Goal: Task Accomplishment & Management: Use online tool/utility

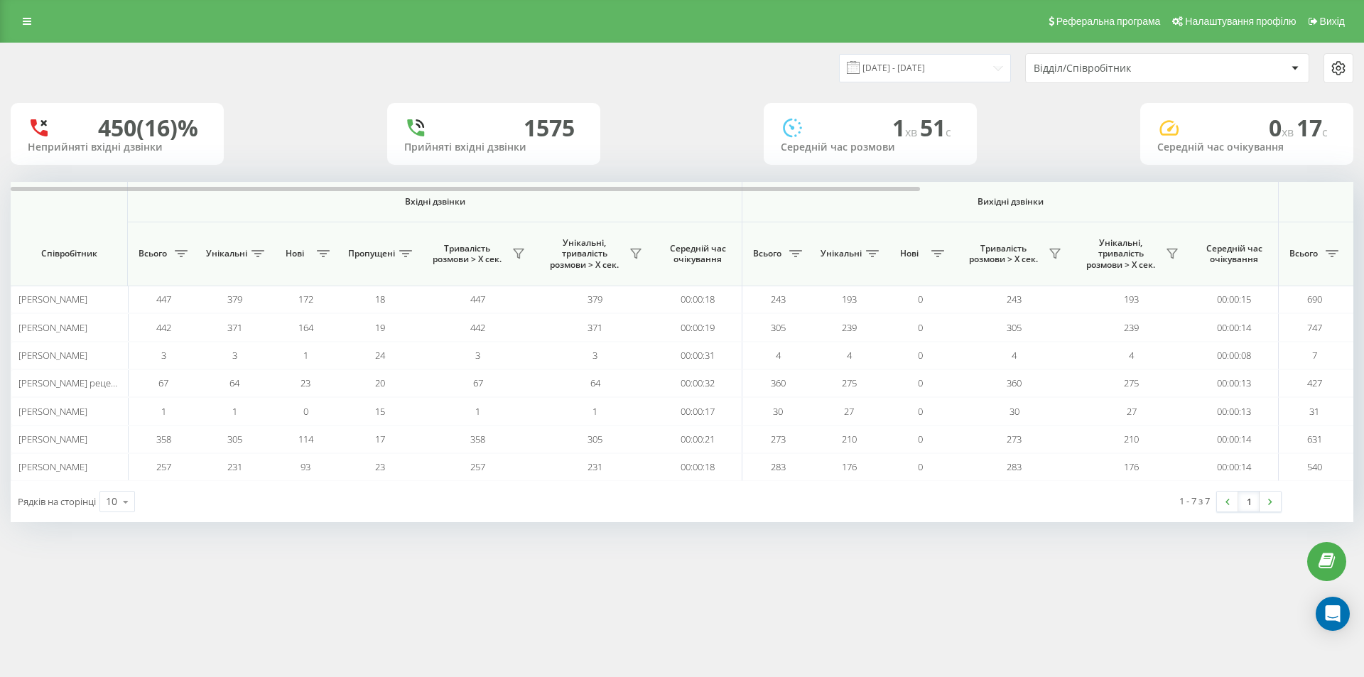
click at [28, 9] on div "Реферальна програма Налаштування профілю Вихід" at bounding box center [682, 21] width 1364 height 43
click at [26, 21] on icon at bounding box center [27, 21] width 9 height 10
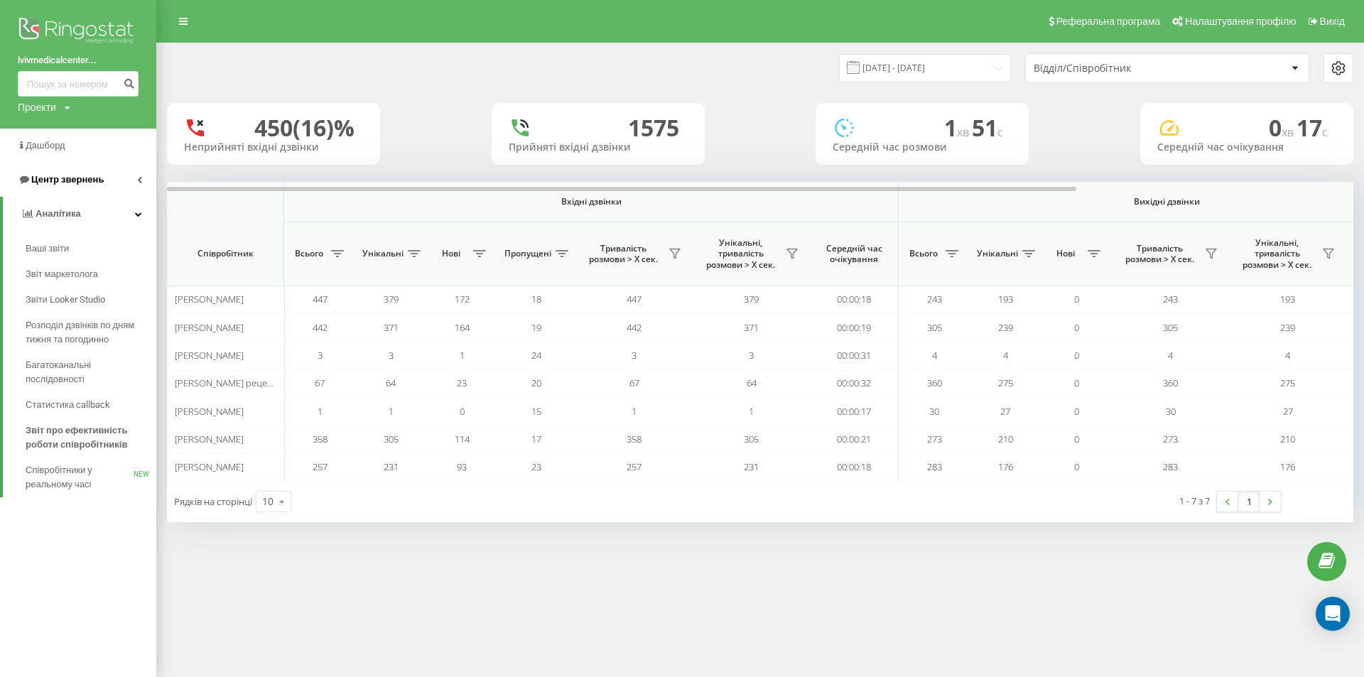
click at [65, 183] on span "Центр звернень" at bounding box center [67, 179] width 72 height 11
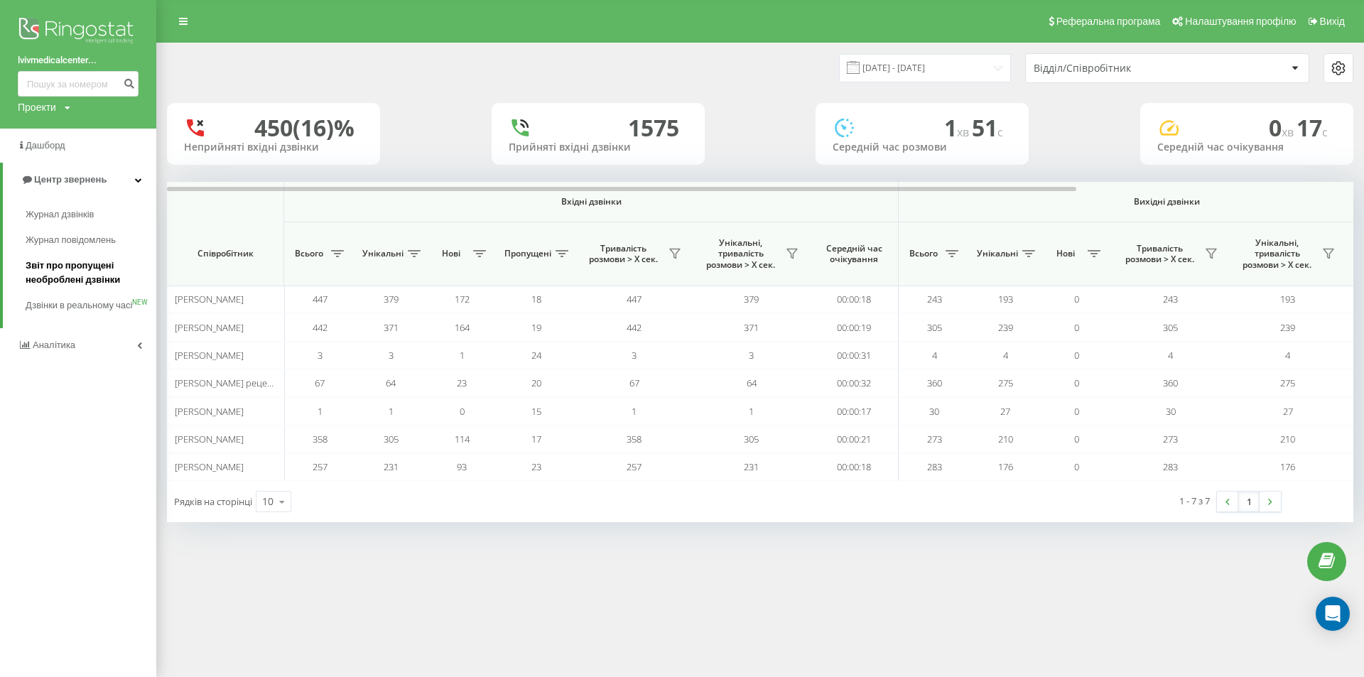
click at [63, 278] on span "Звіт про пропущені необроблені дзвінки" at bounding box center [88, 273] width 124 height 28
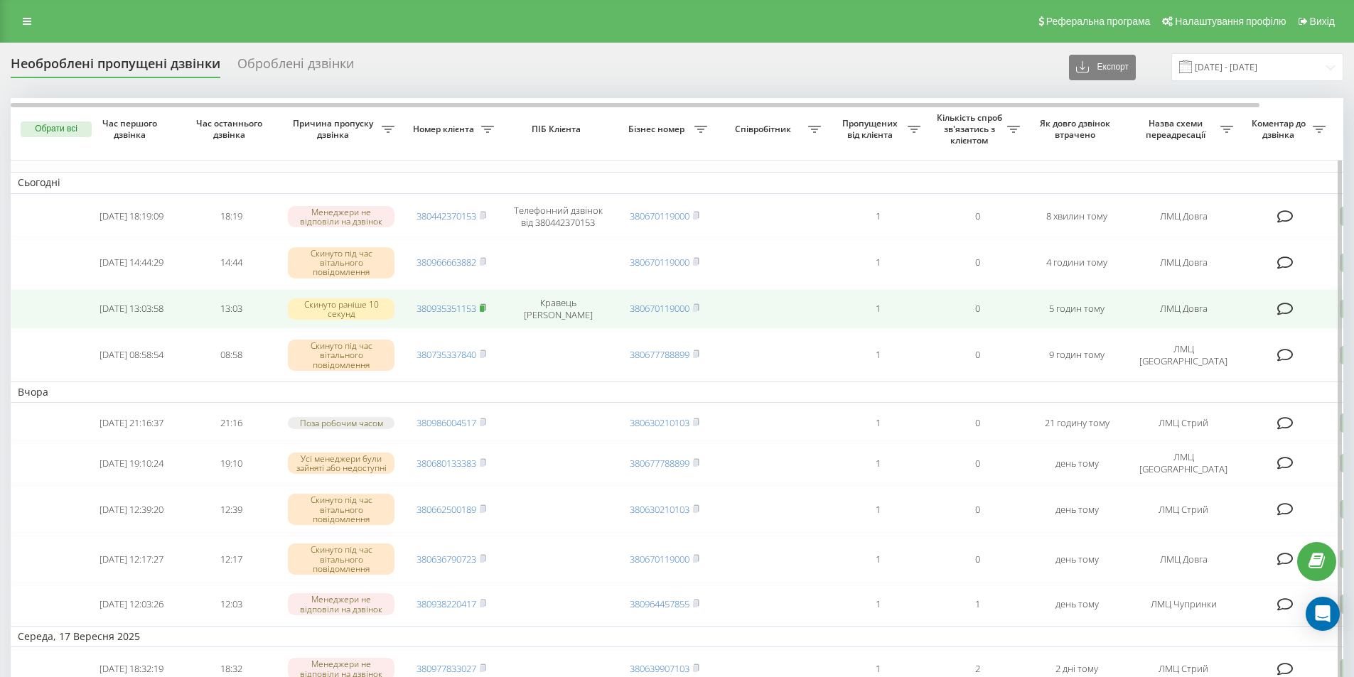
click at [484, 311] on rect at bounding box center [482, 309] width 4 height 6
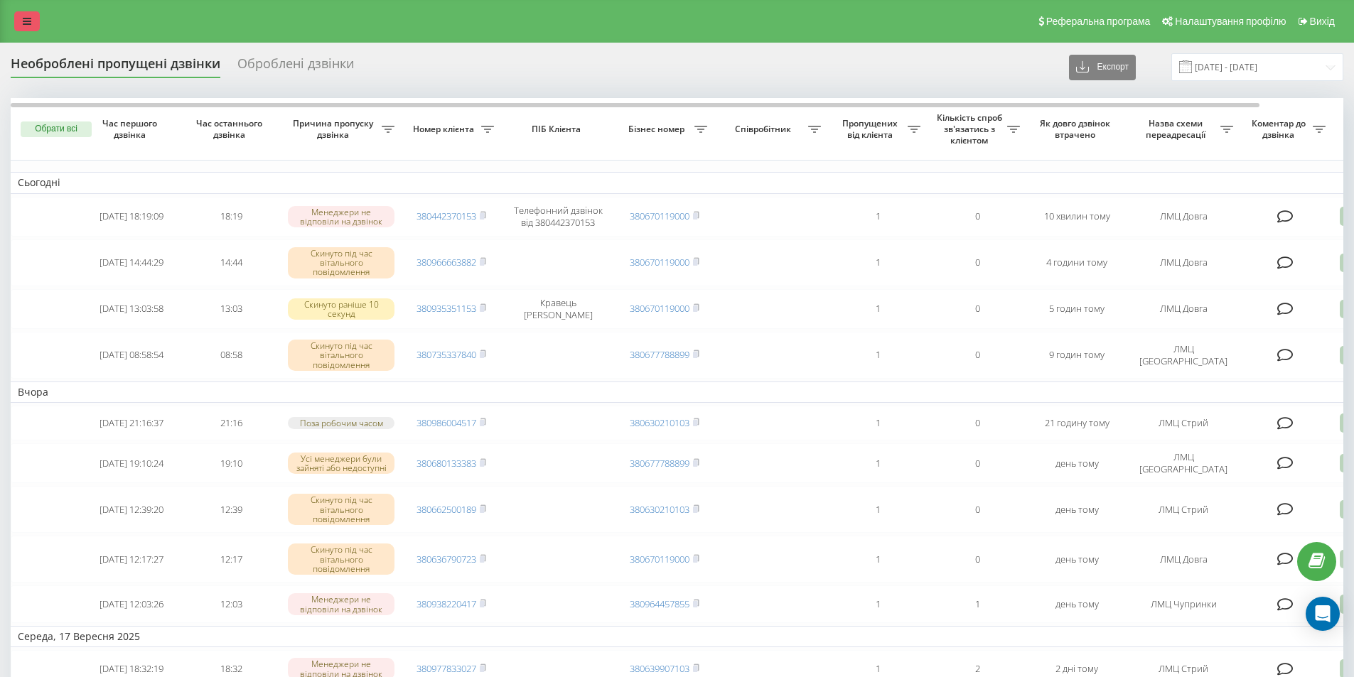
click at [31, 26] on link at bounding box center [27, 21] width 26 height 20
click at [31, 21] on link at bounding box center [27, 21] width 26 height 20
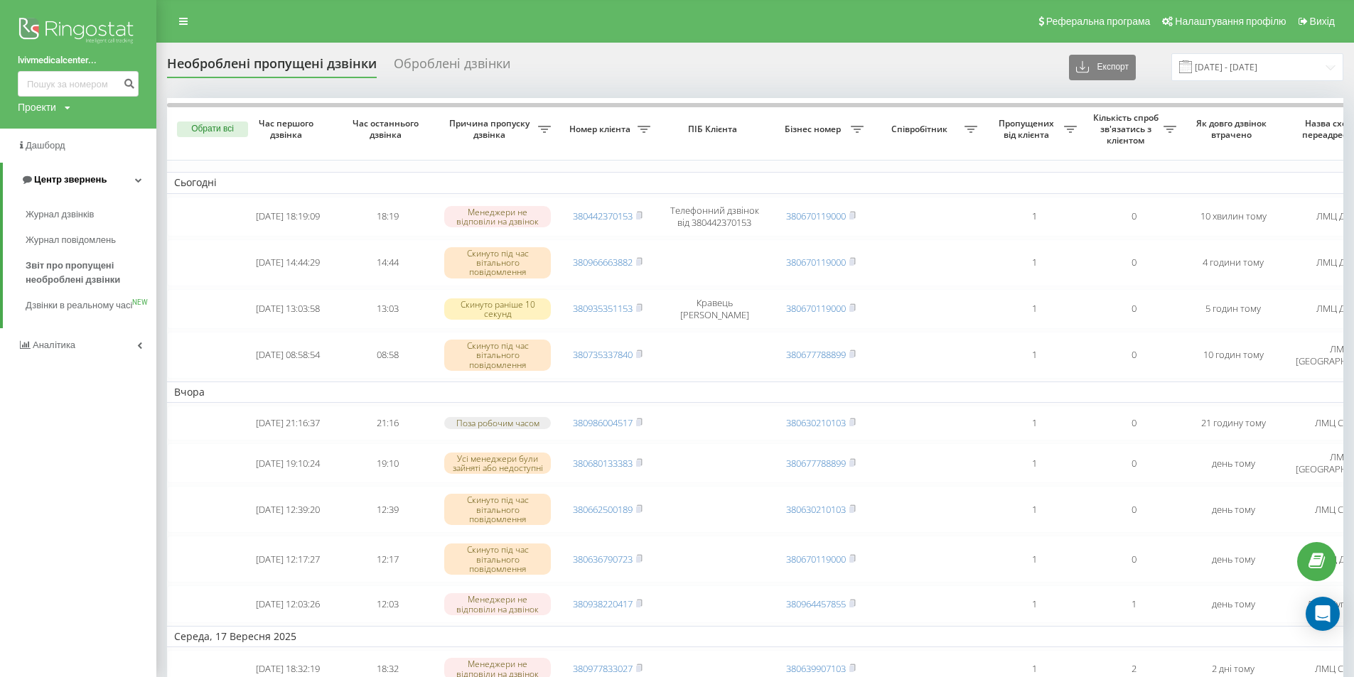
click at [61, 178] on span "Центр звернень" at bounding box center [70, 179] width 72 height 11
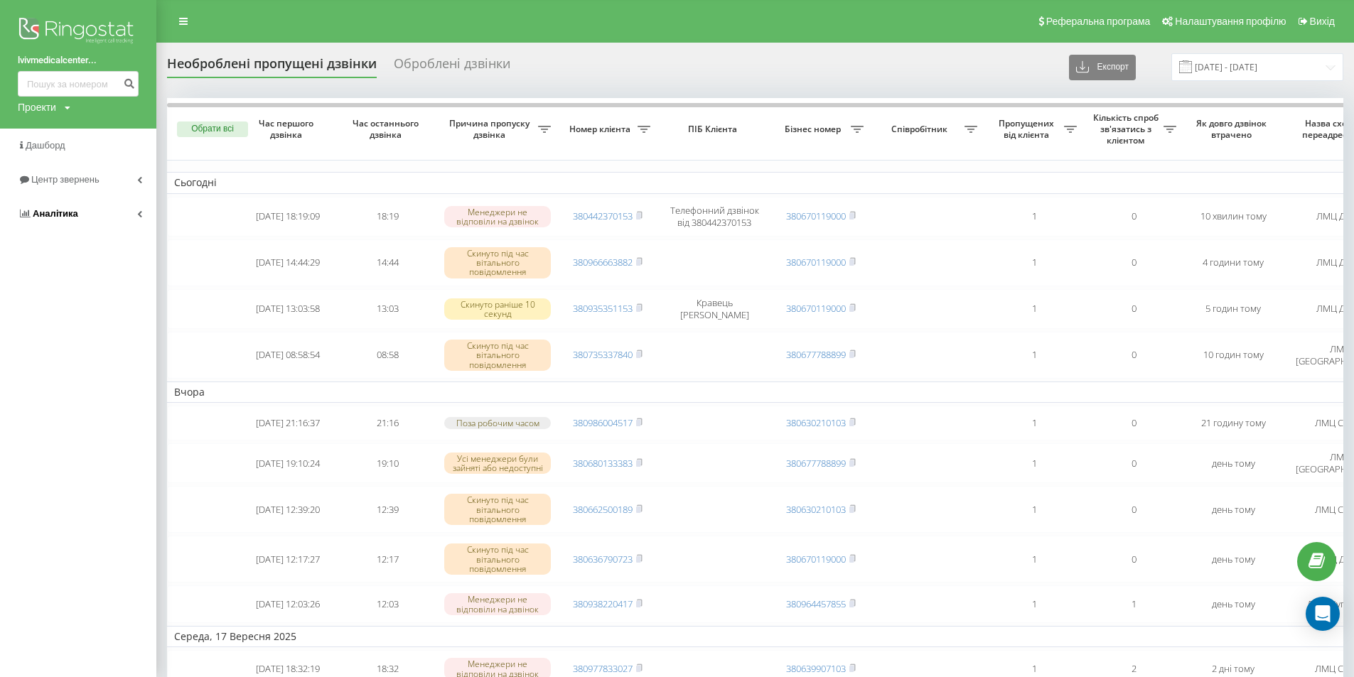
click at [74, 215] on span "Аналiтика" at bounding box center [55, 213] width 45 height 11
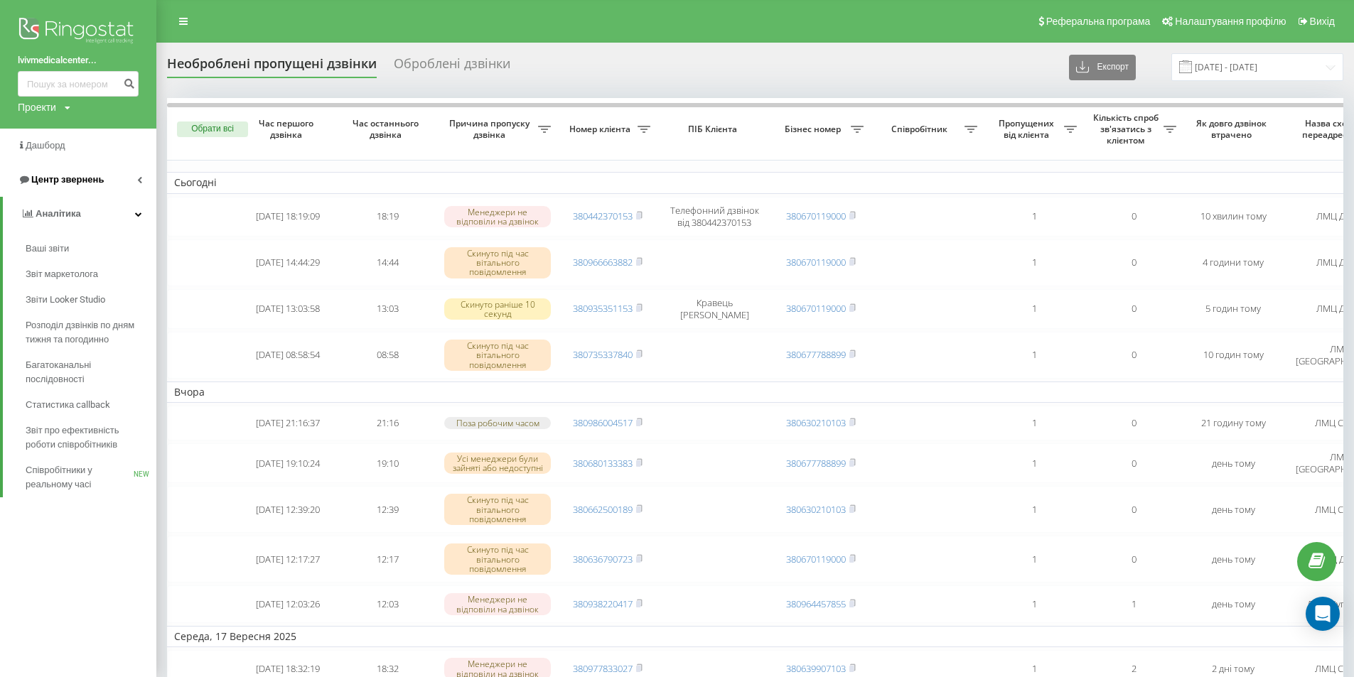
click at [83, 178] on span "Центр звернень" at bounding box center [67, 179] width 72 height 11
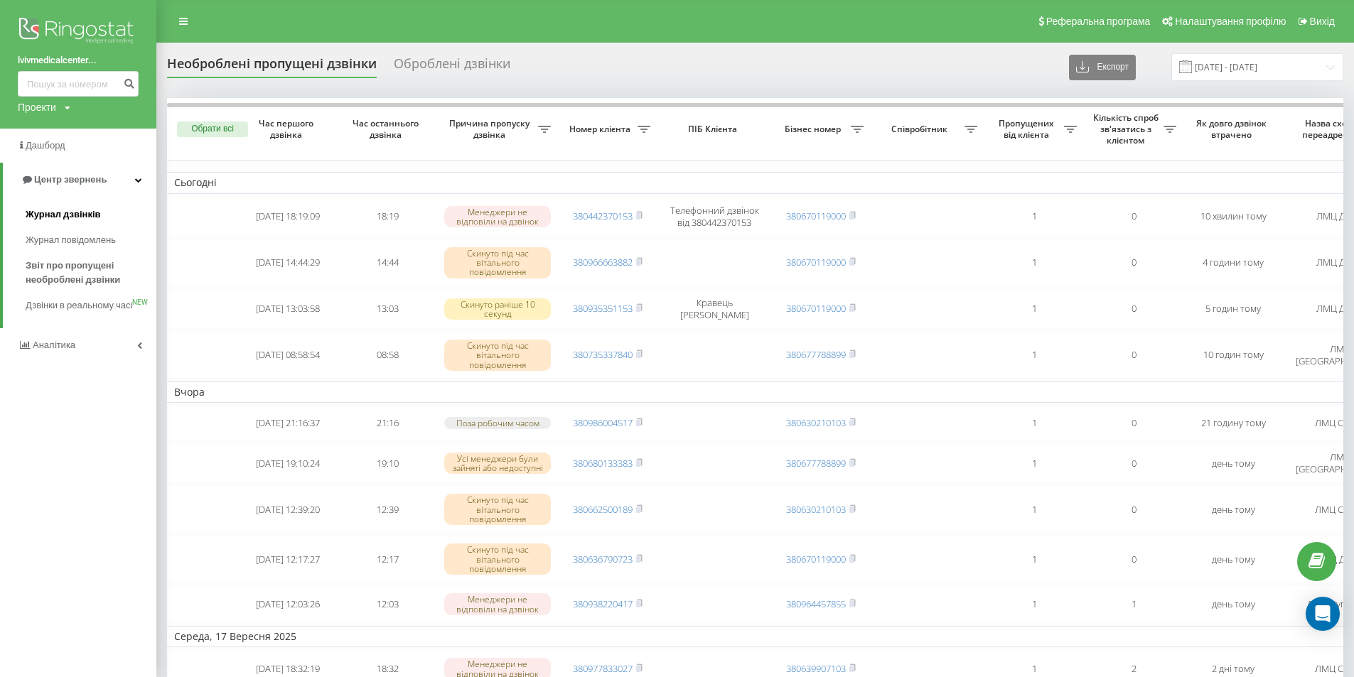
click at [79, 215] on span "Журнал дзвінків" at bounding box center [63, 215] width 75 height 14
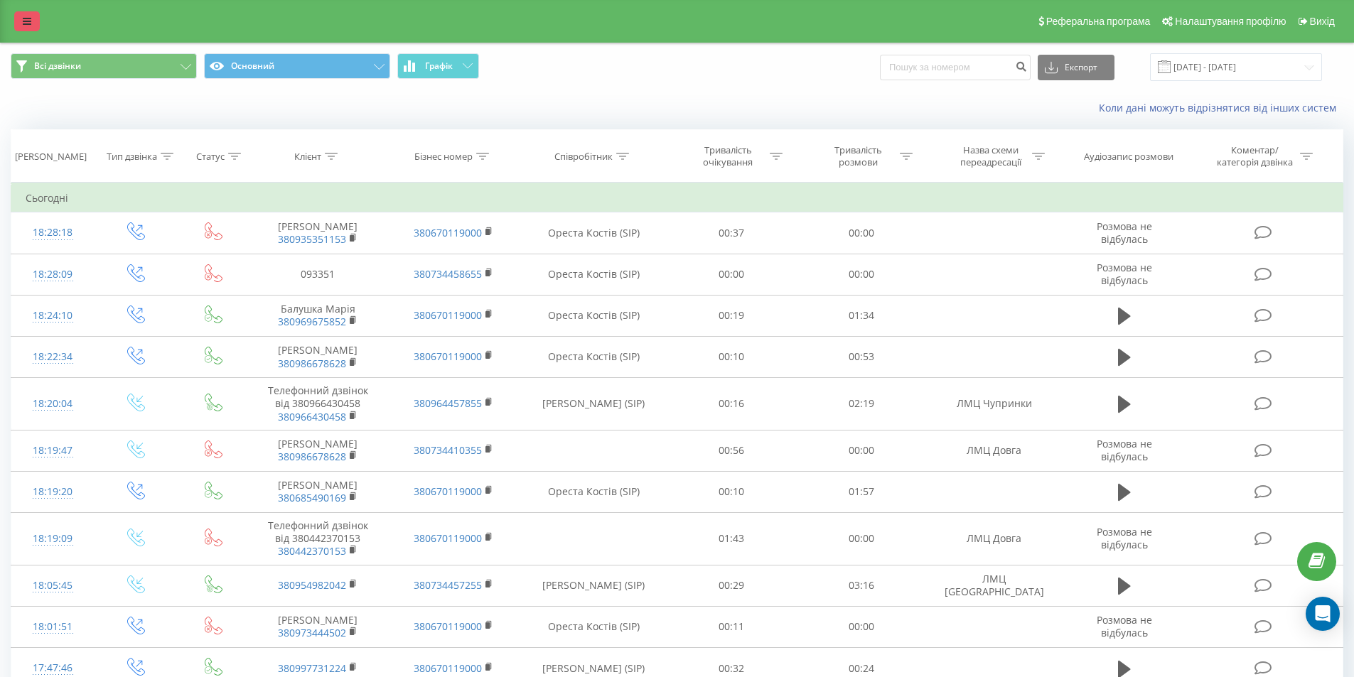
click at [27, 24] on icon at bounding box center [27, 21] width 9 height 10
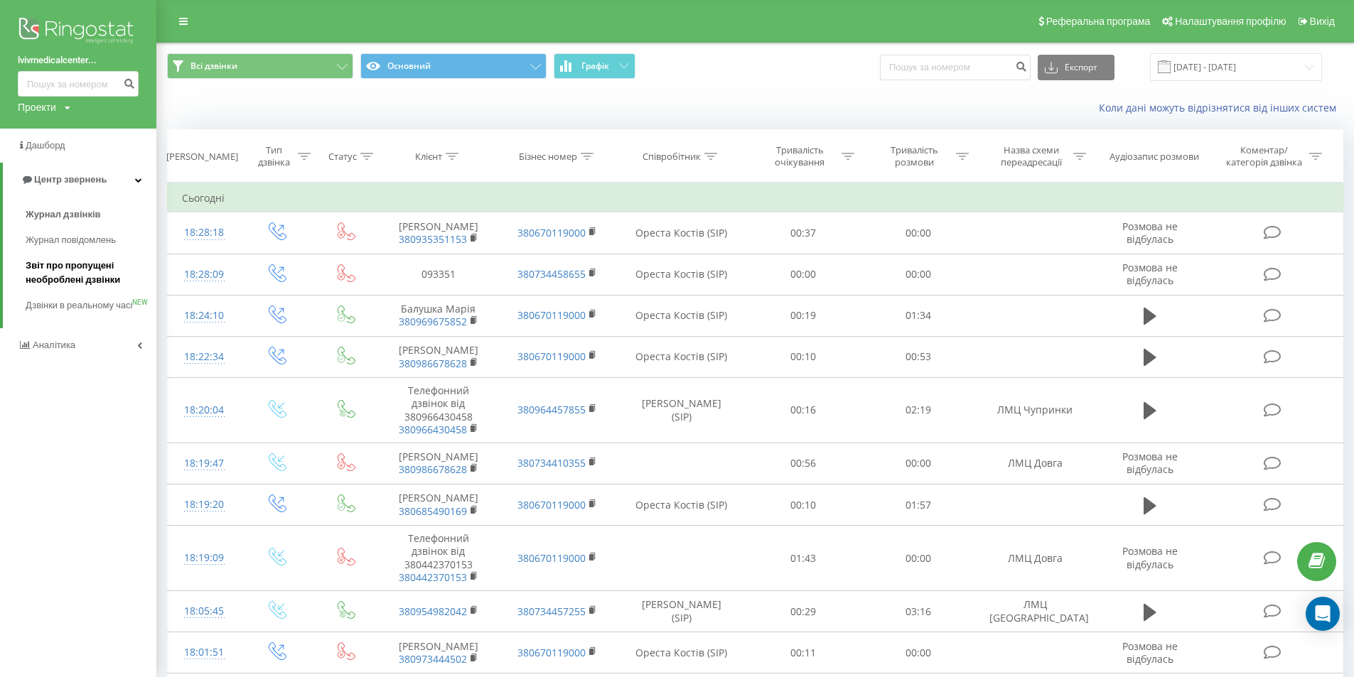
click at [50, 276] on span "Звіт про пропущені необроблені дзвінки" at bounding box center [88, 273] width 124 height 28
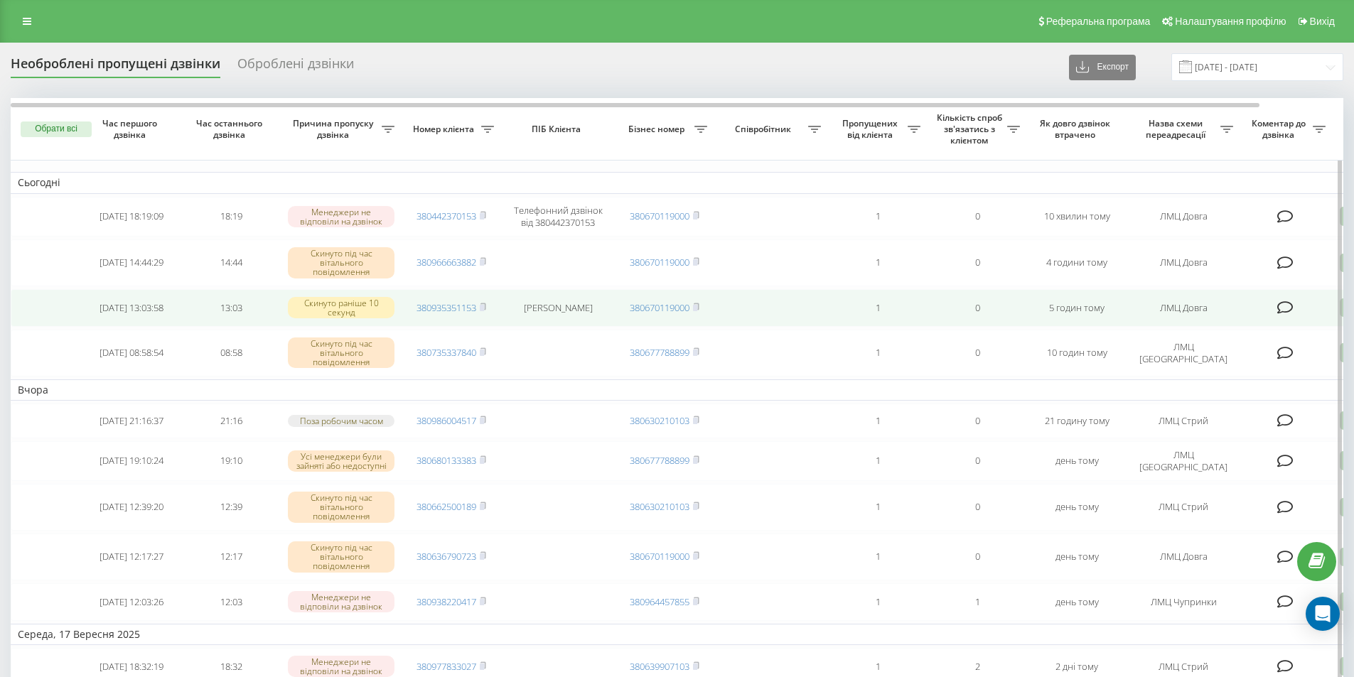
click at [1286, 308] on icon at bounding box center [1285, 308] width 16 height 14
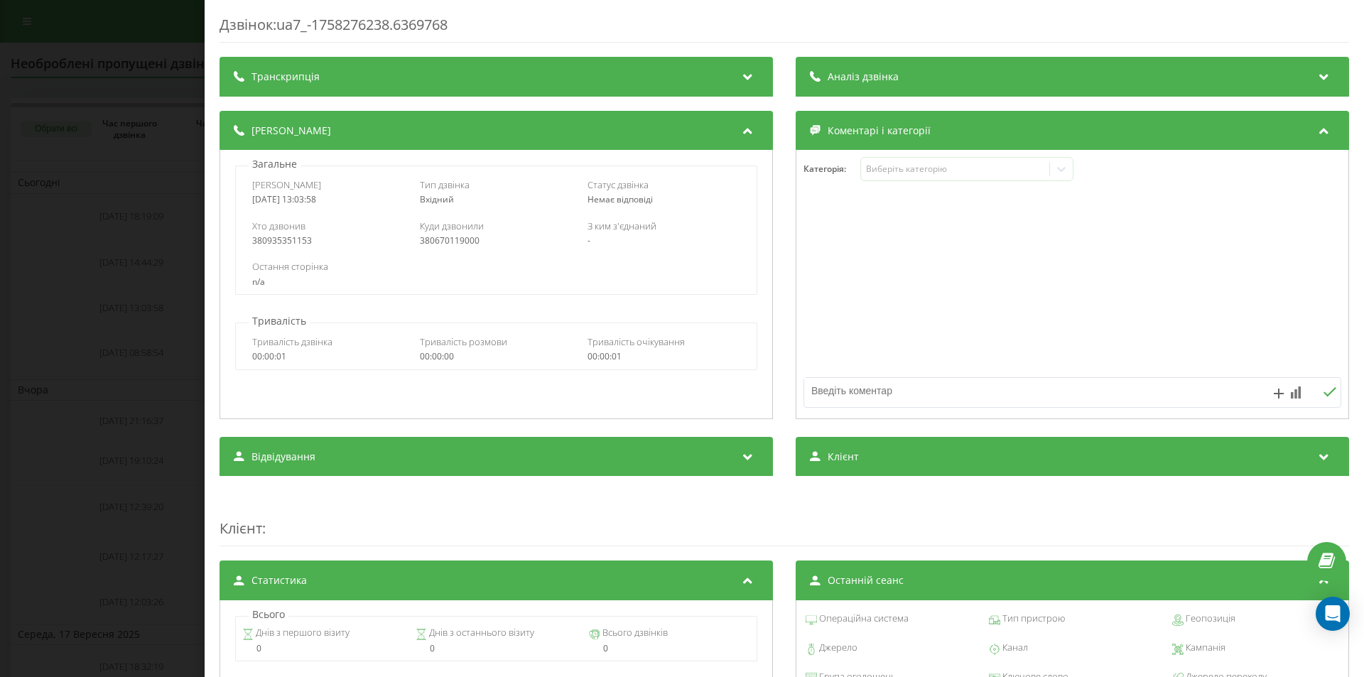
click at [859, 395] on textarea at bounding box center [1018, 391] width 429 height 26
type textarea "н"
type textarea "не відповіли"
click at [1323, 394] on icon at bounding box center [1330, 392] width 14 height 10
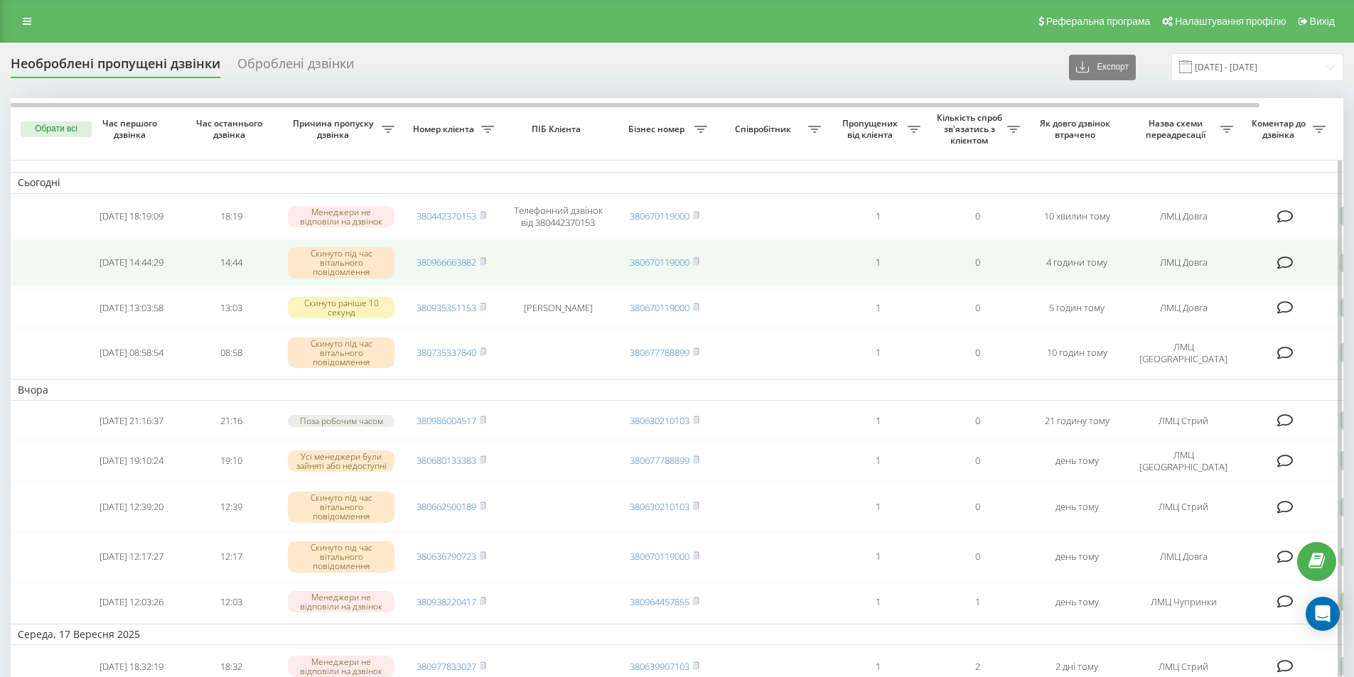
click at [1278, 263] on icon at bounding box center [1285, 263] width 16 height 14
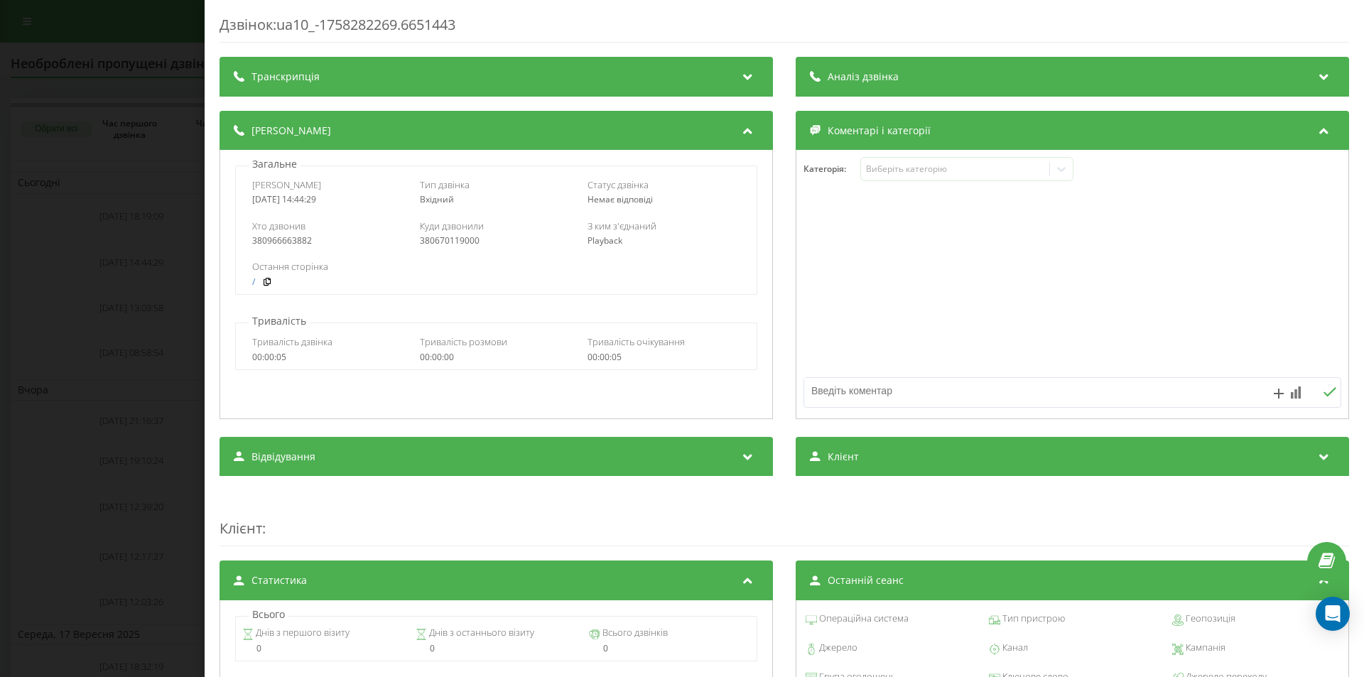
click at [856, 397] on textarea at bounding box center [1018, 391] width 429 height 26
type textarea "помилково"
click at [1323, 395] on icon at bounding box center [1330, 392] width 14 height 10
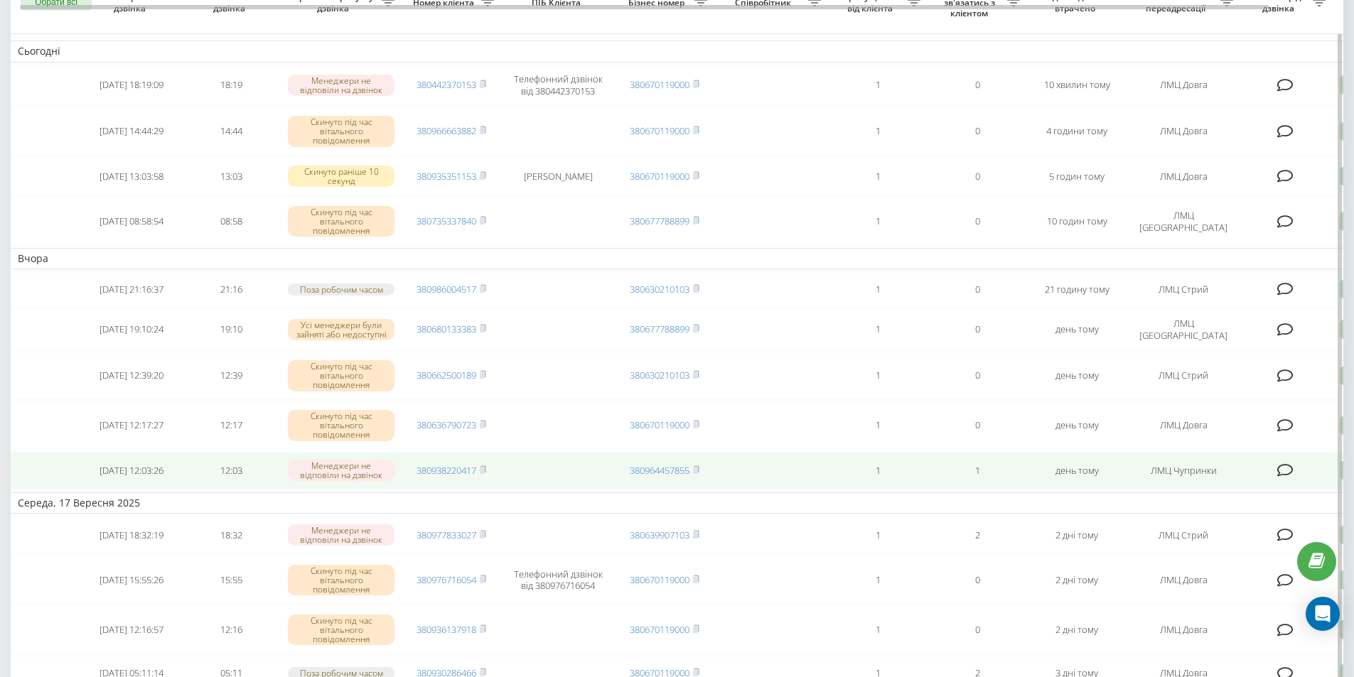
scroll to position [213, 0]
